Goal: Transaction & Acquisition: Purchase product/service

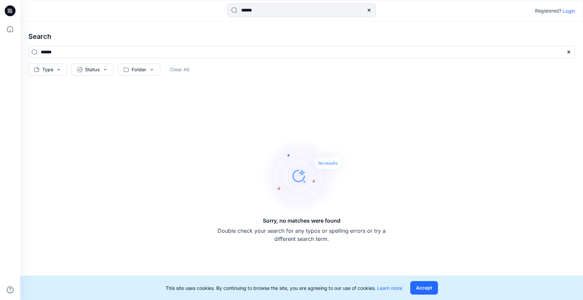
click at [253, 13] on input "******" at bounding box center [301, 9] width 148 height 13
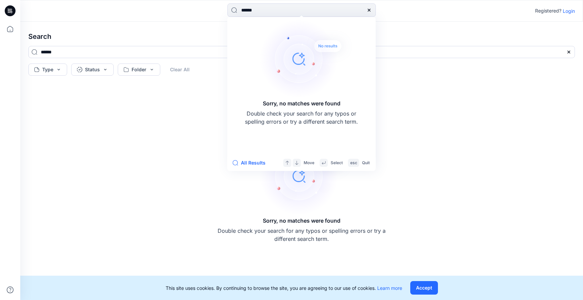
type input "*"
type input "*********"
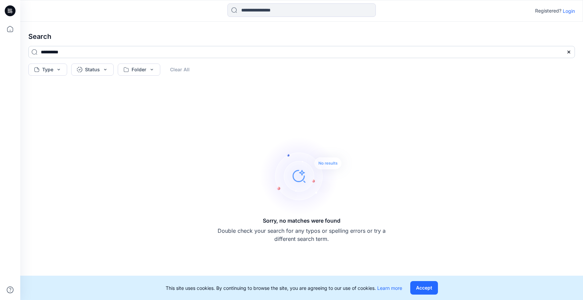
click at [68, 50] on input "*********" at bounding box center [301, 52] width 547 height 12
click at [565, 10] on p "Login" at bounding box center [569, 10] width 12 height 7
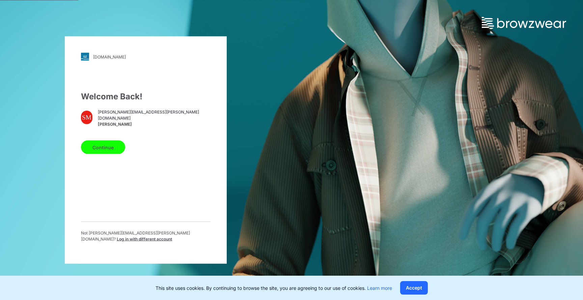
click at [114, 151] on button "Continue" at bounding box center [103, 146] width 44 height 13
click at [110, 151] on button "Continue" at bounding box center [103, 146] width 44 height 13
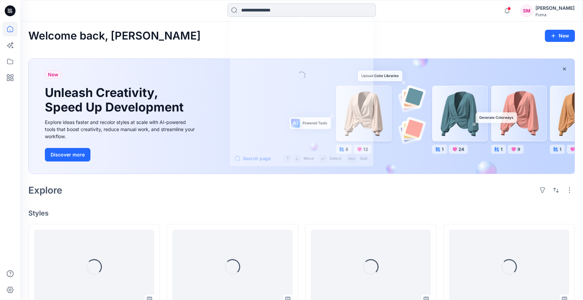
click at [271, 6] on input at bounding box center [301, 9] width 148 height 13
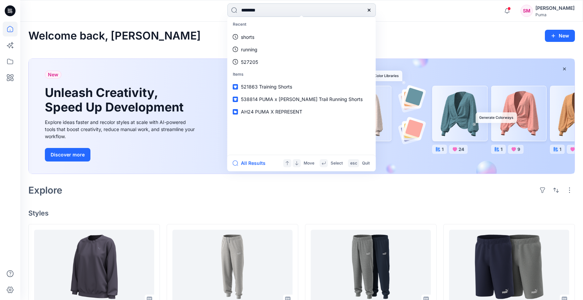
type input "*********"
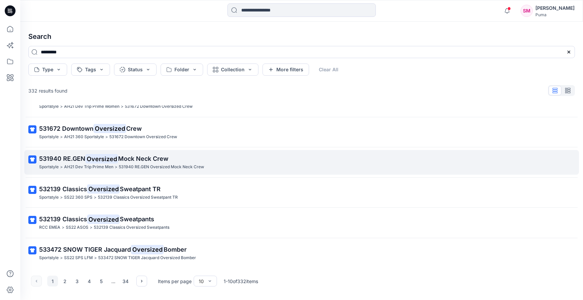
scroll to position [140, 0]
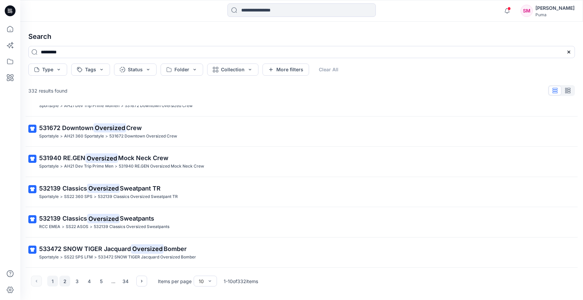
click at [64, 282] on button "2" at bounding box center [64, 280] width 11 height 11
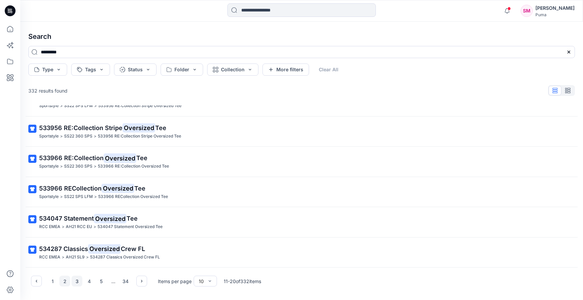
click at [76, 281] on button "3" at bounding box center [77, 280] width 11 height 11
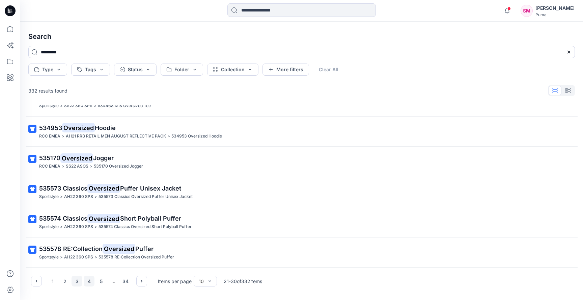
click at [86, 280] on button "4" at bounding box center [89, 280] width 11 height 11
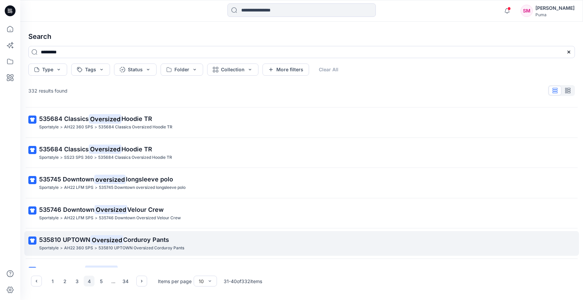
scroll to position [105, 0]
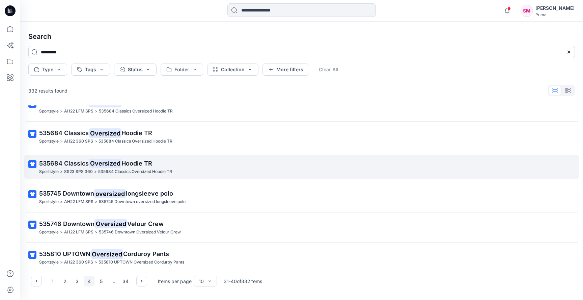
click at [119, 164] on mark "Oversized" at bounding box center [105, 162] width 33 height 9
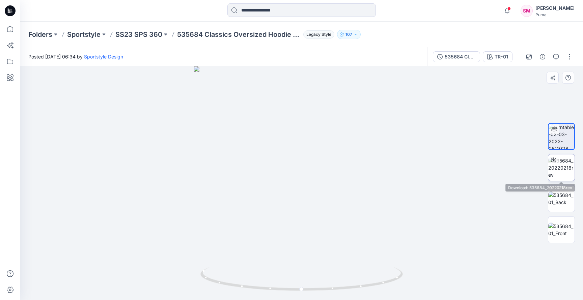
click at [562, 170] on img at bounding box center [561, 167] width 26 height 21
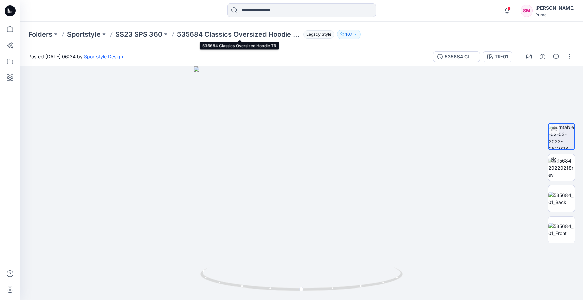
click at [298, 36] on p "535684 Classics Oversized Hoodie TR" at bounding box center [238, 34] width 123 height 9
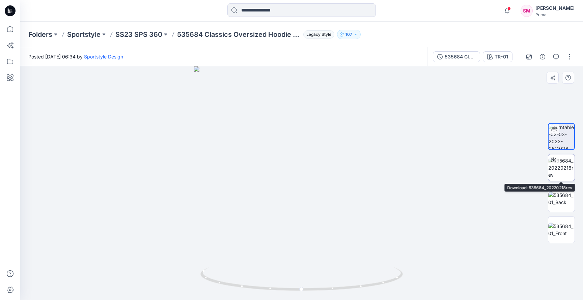
click at [560, 169] on img at bounding box center [561, 167] width 26 height 21
click at [569, 57] on button "button" at bounding box center [569, 56] width 11 height 11
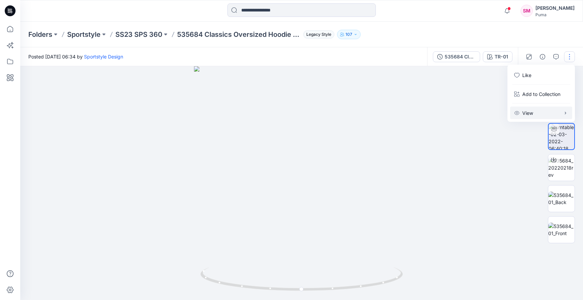
click at [545, 113] on button "View" at bounding box center [541, 113] width 62 height 12
click at [472, 57] on div "535684 Classics Oversized Hoodie TR" at bounding box center [460, 56] width 31 height 7
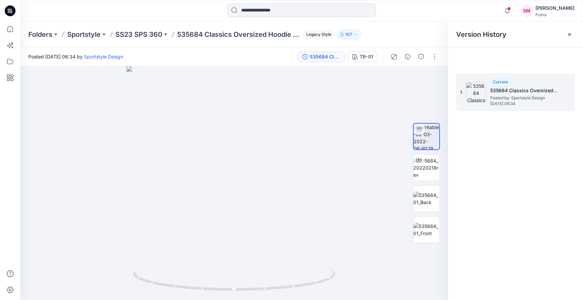
click at [513, 91] on h5 "535684 Classics Oversized Hoodie TR" at bounding box center [523, 90] width 67 height 8
click at [368, 57] on div "TR-01" at bounding box center [366, 56] width 13 height 7
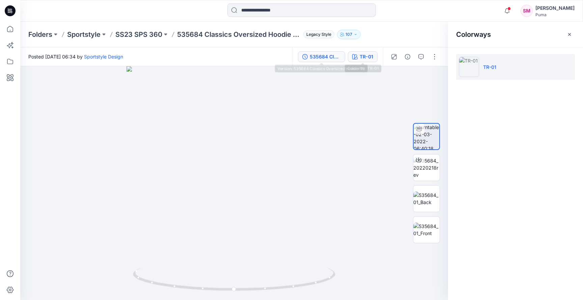
click at [323, 60] on div "535684 Classics Oversized Hoodie TR" at bounding box center [325, 56] width 31 height 7
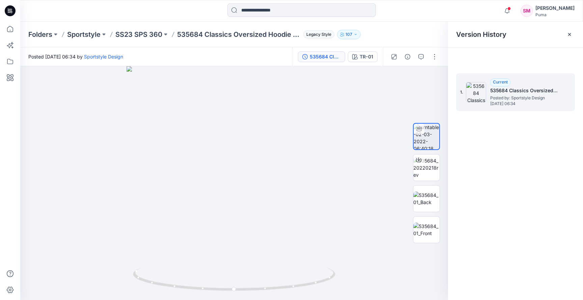
click at [505, 83] on span "Current" at bounding box center [500, 81] width 15 height 5
click at [503, 90] on h5 "535684 Classics Oversized Hoodie TR" at bounding box center [523, 90] width 67 height 8
click at [474, 94] on img at bounding box center [476, 92] width 20 height 20
click at [504, 85] on div "Current" at bounding box center [500, 82] width 20 height 8
click at [570, 34] on icon at bounding box center [569, 34] width 5 height 5
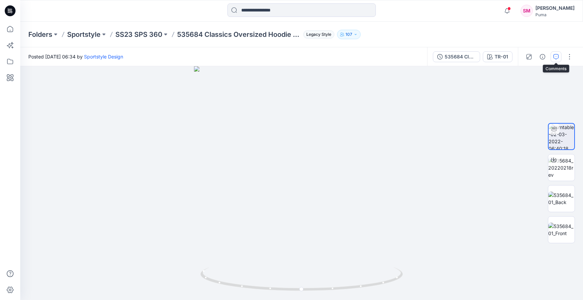
click at [557, 60] on button "button" at bounding box center [556, 56] width 11 height 11
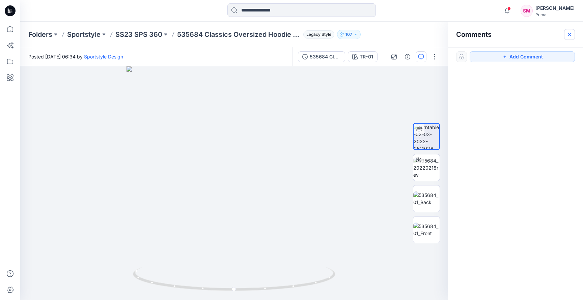
click at [567, 35] on icon "button" at bounding box center [569, 34] width 5 height 5
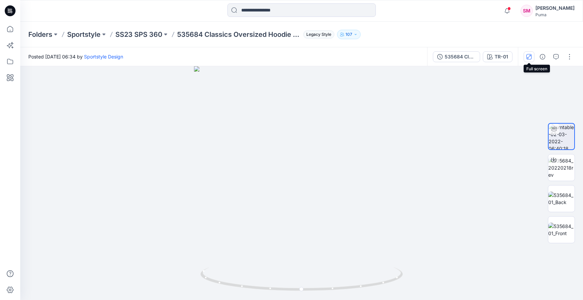
click at [534, 55] on button "button" at bounding box center [529, 56] width 11 height 11
